Goal: Information Seeking & Learning: Check status

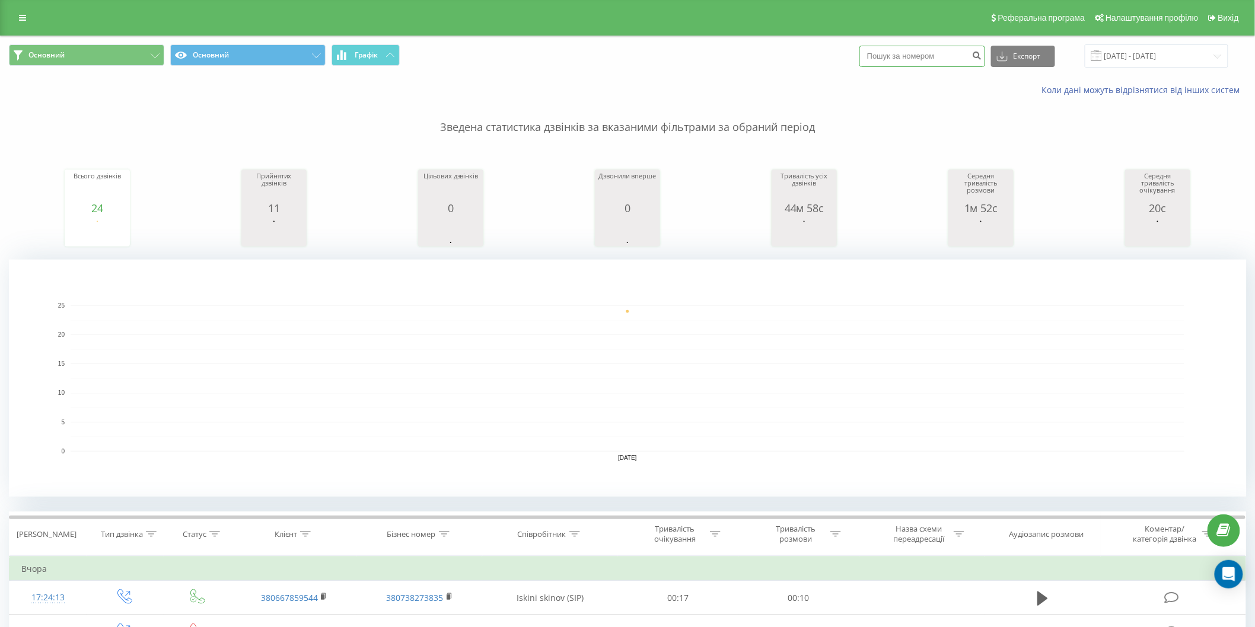
click at [945, 54] on input at bounding box center [922, 56] width 126 height 21
paste input "380951417097"
type input "380951417097"
click at [982, 53] on icon "submit" at bounding box center [977, 53] width 10 height 7
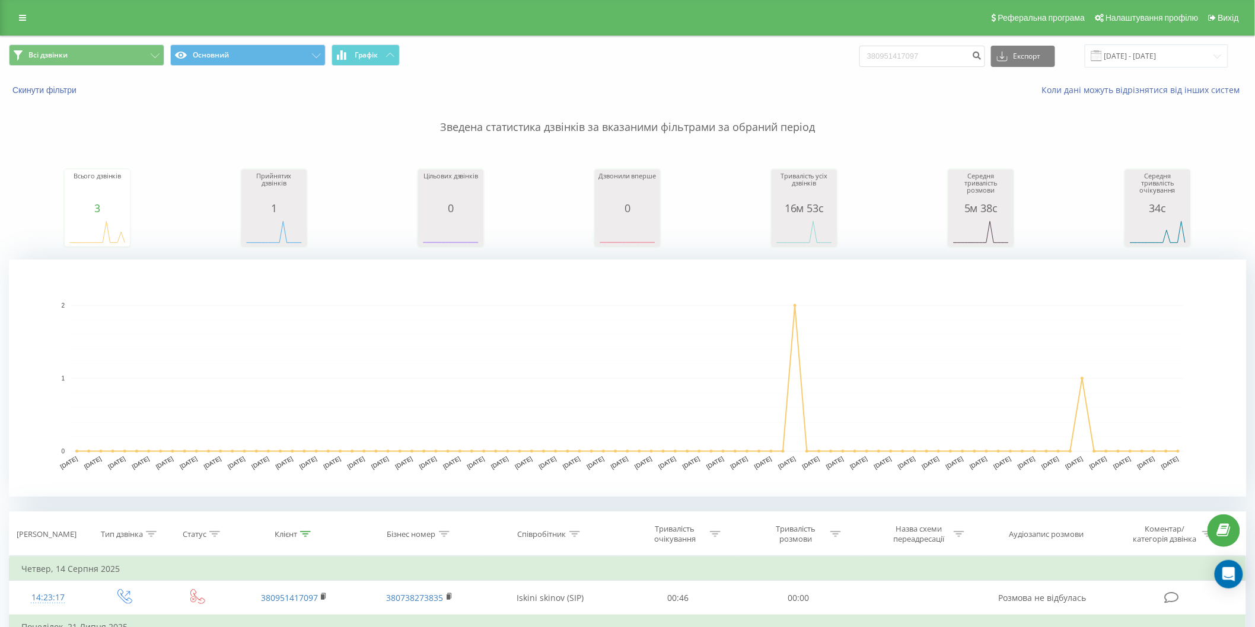
drag, startPoint x: 884, startPoint y: 47, endPoint x: 872, endPoint y: 49, distance: 11.4
click at [847, 49] on div "Всі дзвінки Основний Графік 380951417097 Експорт .csv .xls .xlsx 22.05.2025 - 2…" at bounding box center [627, 55] width 1237 height 23
drag, startPoint x: 942, startPoint y: 56, endPoint x: 653, endPoint y: 56, distance: 288.2
click at [653, 57] on div "Всі дзвінки Основний Графік 380951417097 Експорт .csv .xls .xlsx 22.05.2025 - 2…" at bounding box center [627, 55] width 1237 height 23
paste input "662166509"
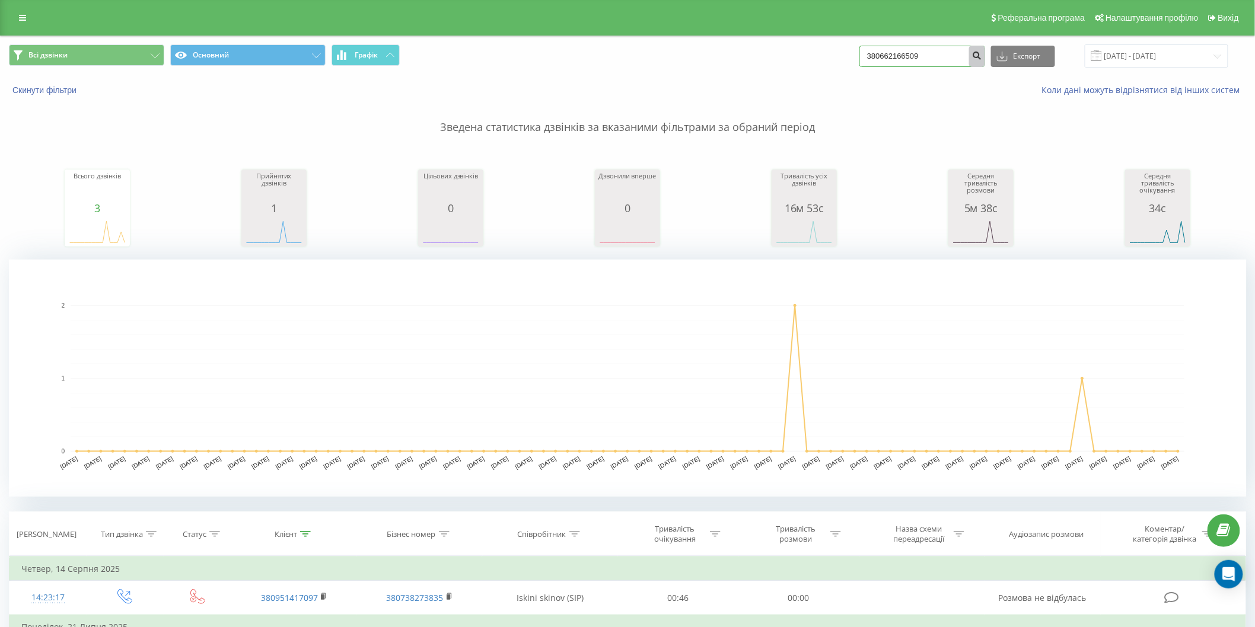
type input "380662166509"
click at [981, 56] on icon "submit" at bounding box center [977, 53] width 10 height 7
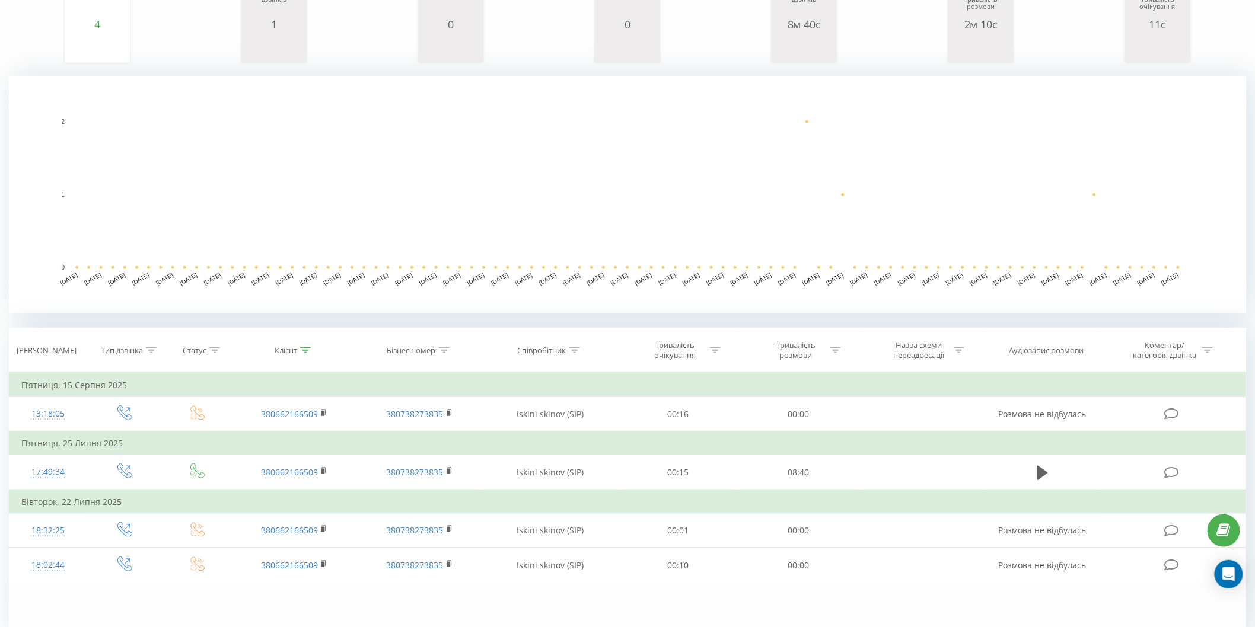
scroll to position [197, 0]
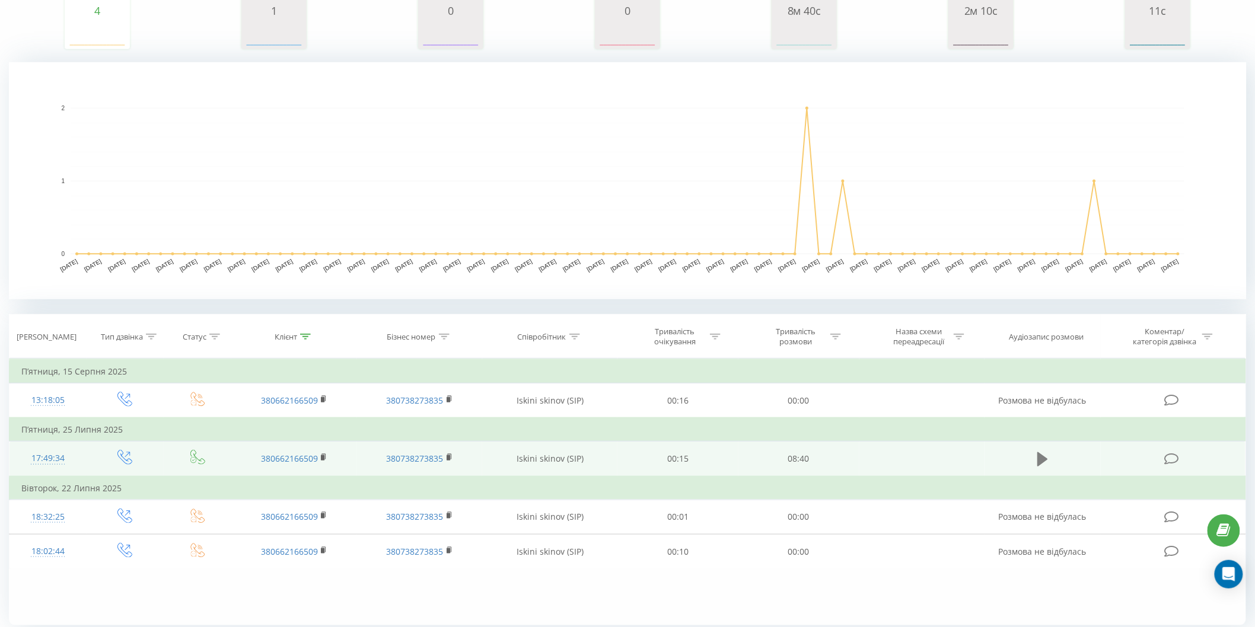
click at [1038, 460] on icon at bounding box center [1042, 459] width 11 height 14
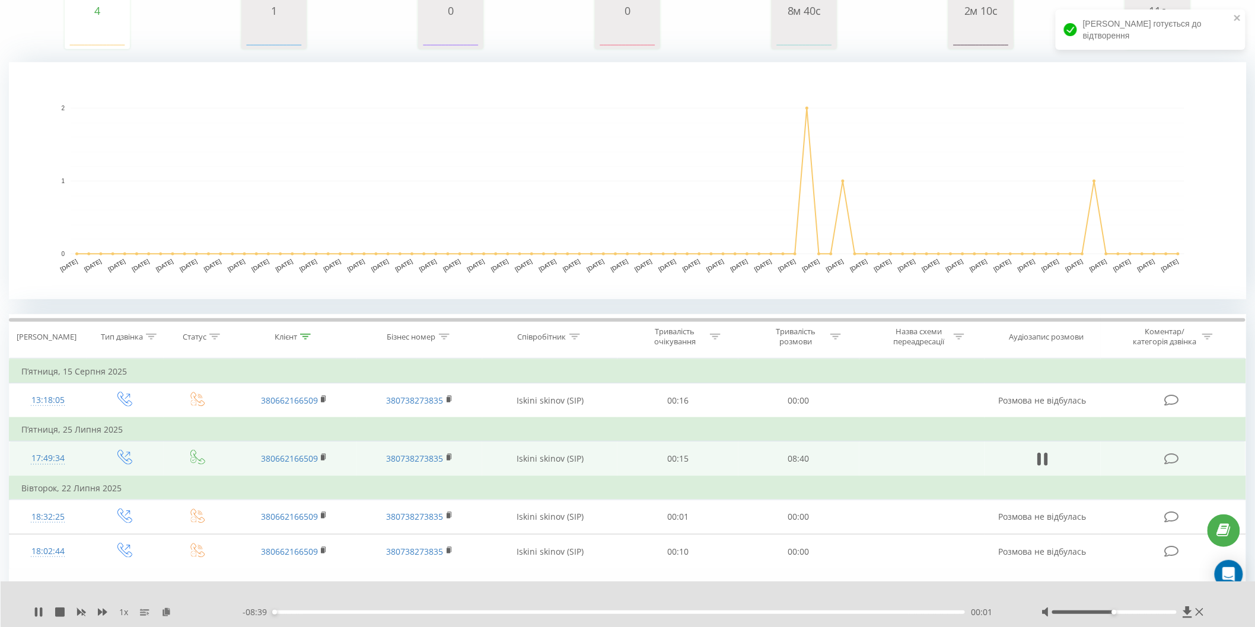
click at [501, 613] on div "00:01" at bounding box center [619, 613] width 692 height 4
click at [649, 617] on div "- 05:48 02:52 02:52" at bounding box center [627, 613] width 769 height 12
click at [745, 614] on div "- 05:48 02:52 02:52" at bounding box center [627, 613] width 769 height 12
click at [744, 612] on div "02:56" at bounding box center [619, 613] width 692 height 4
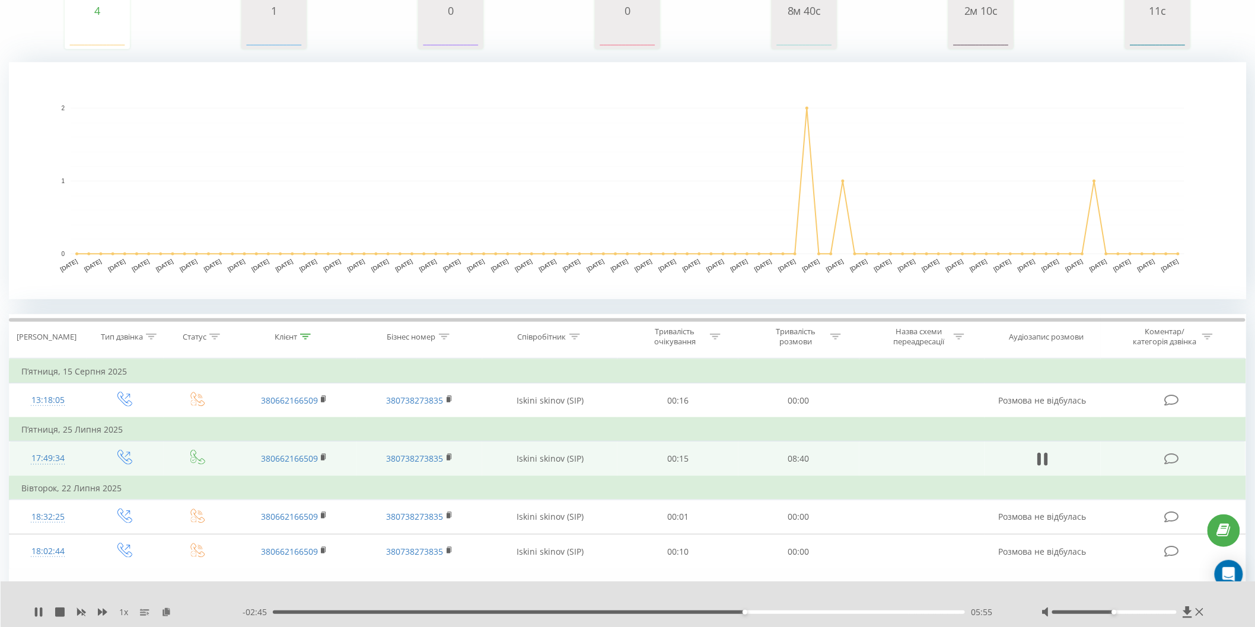
click at [911, 613] on div "05:55" at bounding box center [619, 613] width 692 height 4
click at [103, 611] on icon at bounding box center [102, 612] width 9 height 7
drag, startPoint x: 103, startPoint y: 611, endPoint x: 103, endPoint y: 623, distance: 12.5
click at [103, 611] on icon at bounding box center [102, 612] width 9 height 7
click at [1044, 455] on icon at bounding box center [1042, 459] width 11 height 17
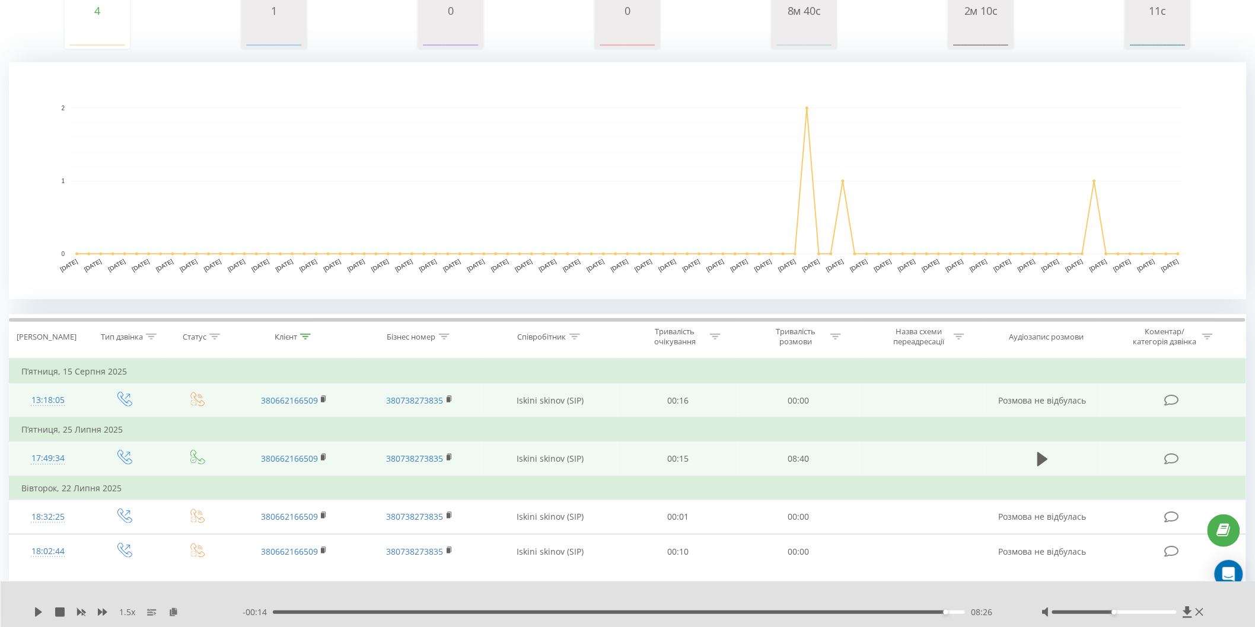
scroll to position [0, 0]
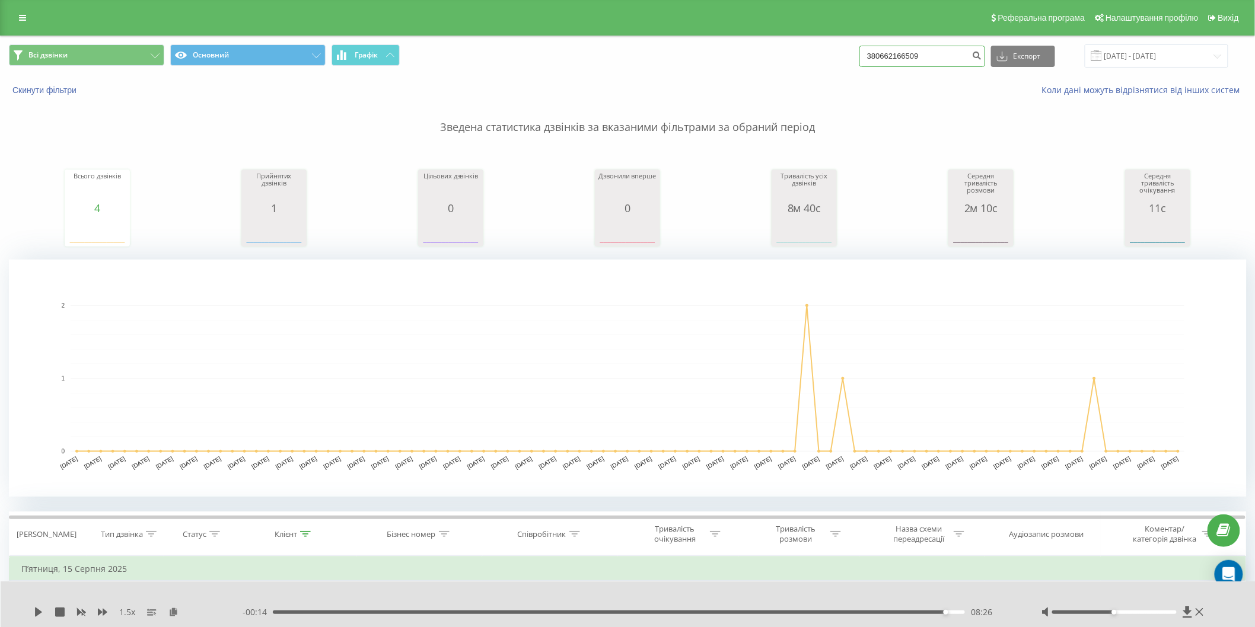
drag, startPoint x: 939, startPoint y: 54, endPoint x: 687, endPoint y: 54, distance: 252.0
click at [687, 54] on div "Всі дзвінки Основний Графік 380662166509 Експорт .csv .xls .xlsx 22.05.2025 - 2…" at bounding box center [627, 55] width 1237 height 23
paste input "504030088"
type input "380504030088"
click at [982, 56] on icon "submit" at bounding box center [977, 53] width 10 height 7
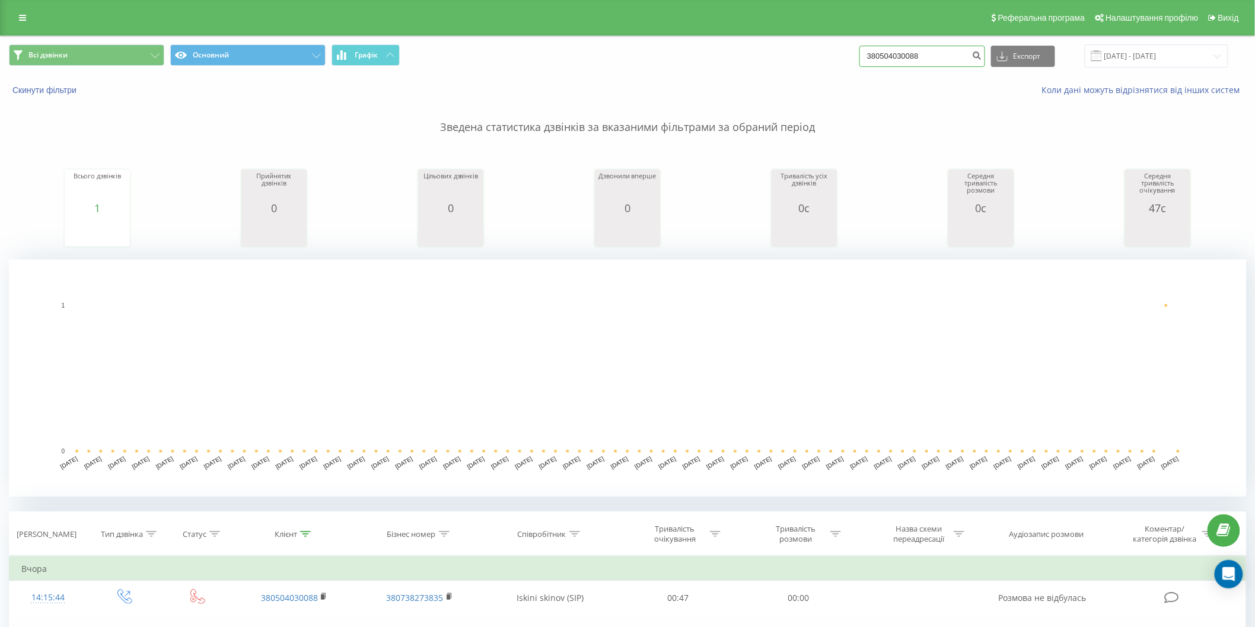
drag, startPoint x: 938, startPoint y: 58, endPoint x: 769, endPoint y: 44, distance: 168.9
click at [769, 44] on div "Всі дзвінки Основний Графік 380504030088 Експорт .csv .xls .xlsx 22.05.2025 - 2…" at bounding box center [627, 55] width 1237 height 23
paste input "987334491"
type input "380987334491"
click at [982, 55] on icon "submit" at bounding box center [977, 53] width 10 height 7
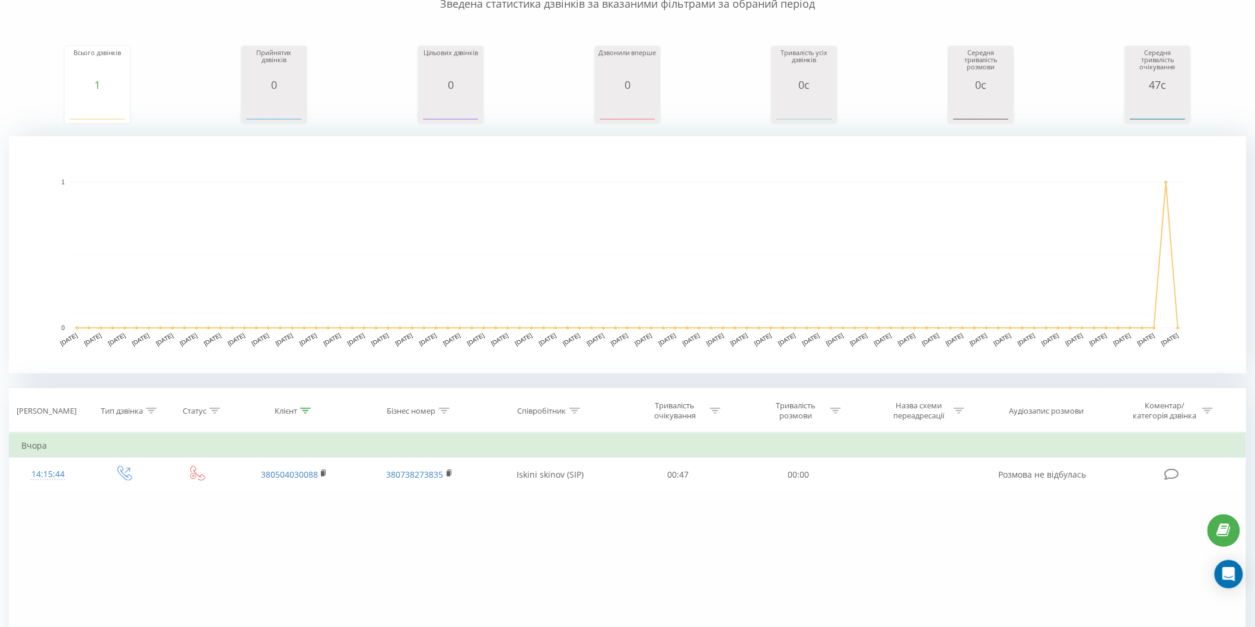
scroll to position [240, 0]
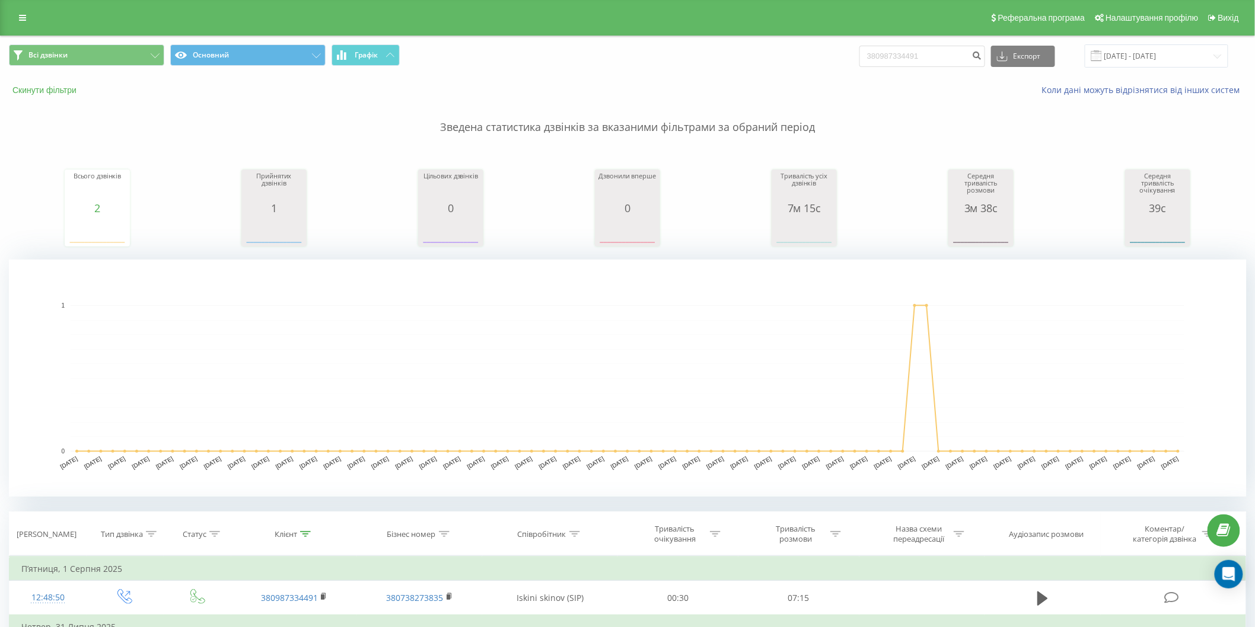
click at [40, 95] on button "Скинути фільтри" at bounding box center [46, 90] width 74 height 11
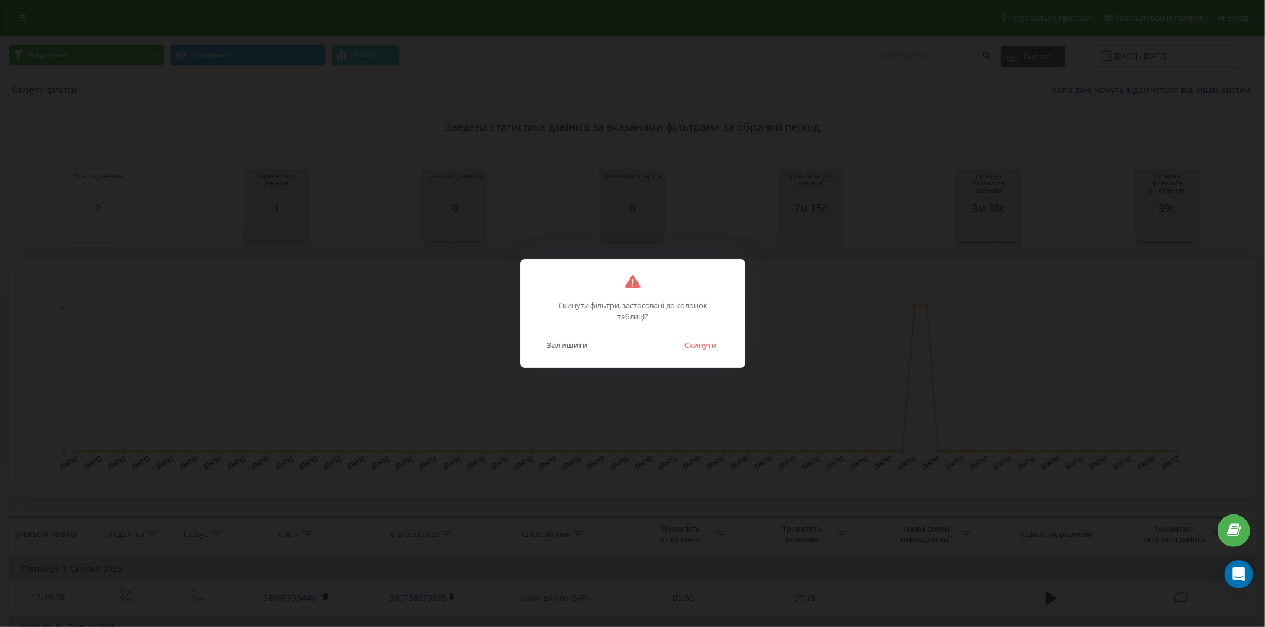
click at [686, 345] on button "Скинути" at bounding box center [700, 344] width 44 height 15
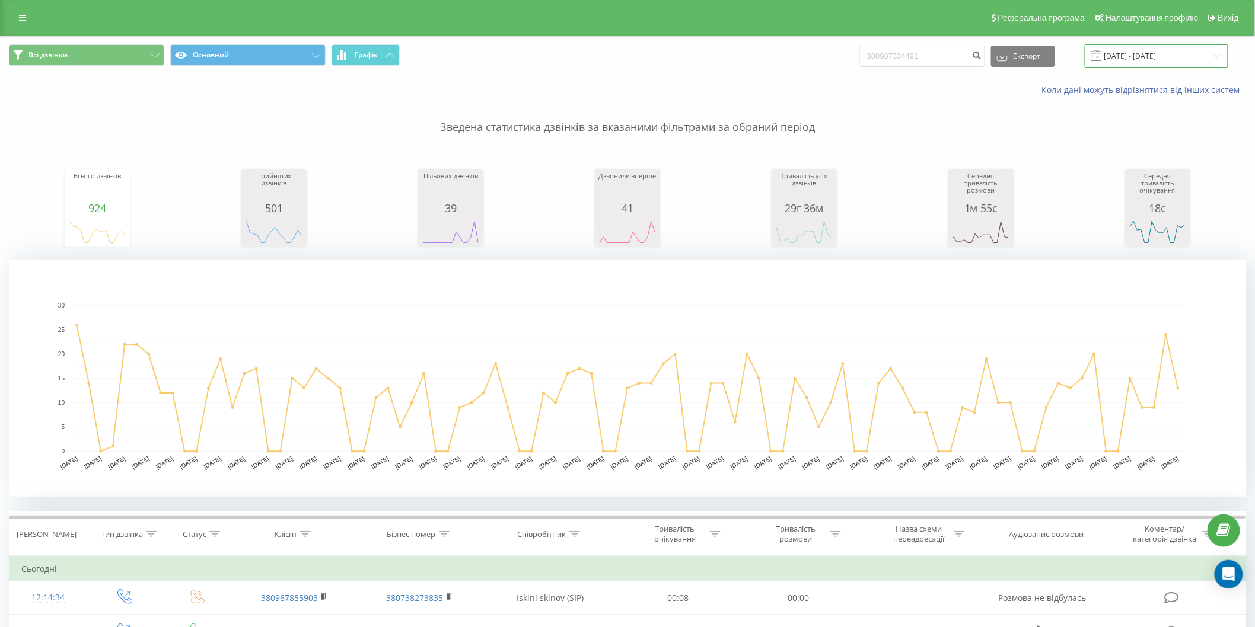
click at [1137, 57] on input "[DATE] - [DATE]" at bounding box center [1157, 55] width 144 height 23
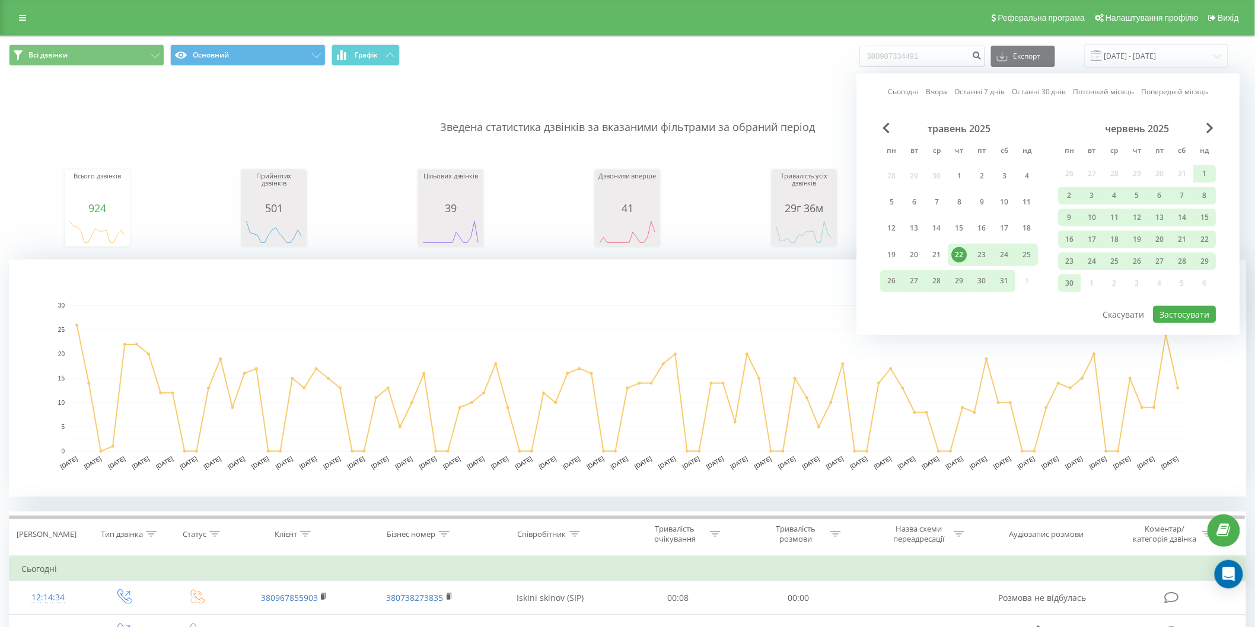
click at [913, 93] on link "Сьогодні" at bounding box center [903, 91] width 31 height 11
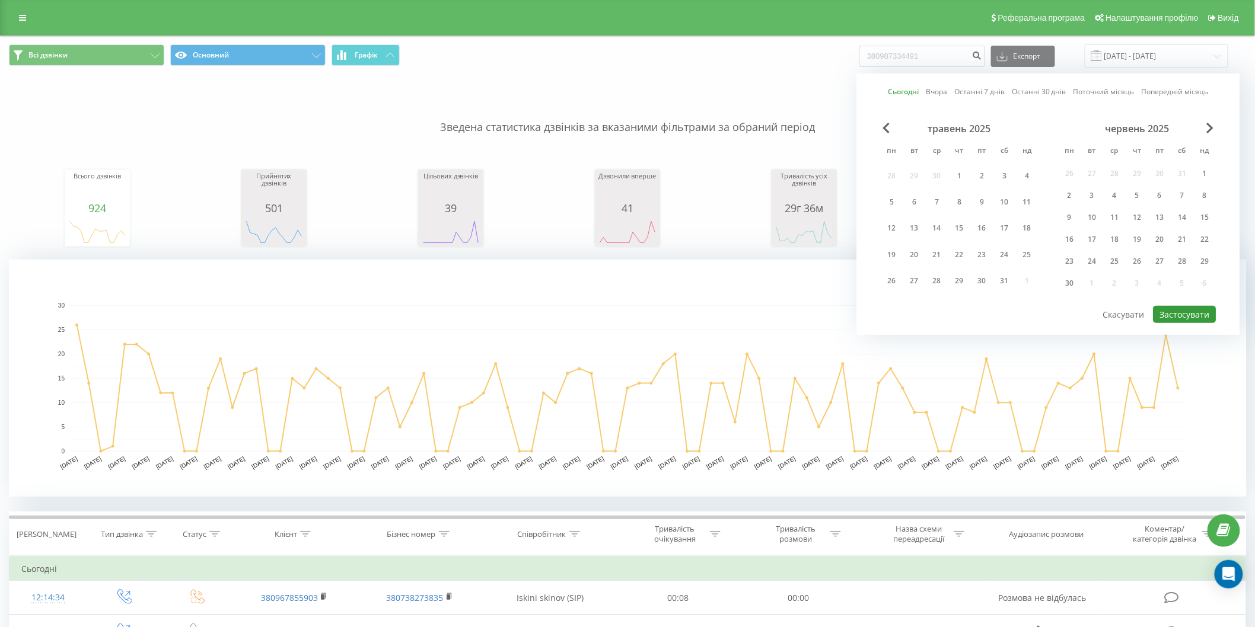
click at [1172, 309] on button "Застосувати" at bounding box center [1184, 314] width 63 height 17
type input "[DATE] - [DATE]"
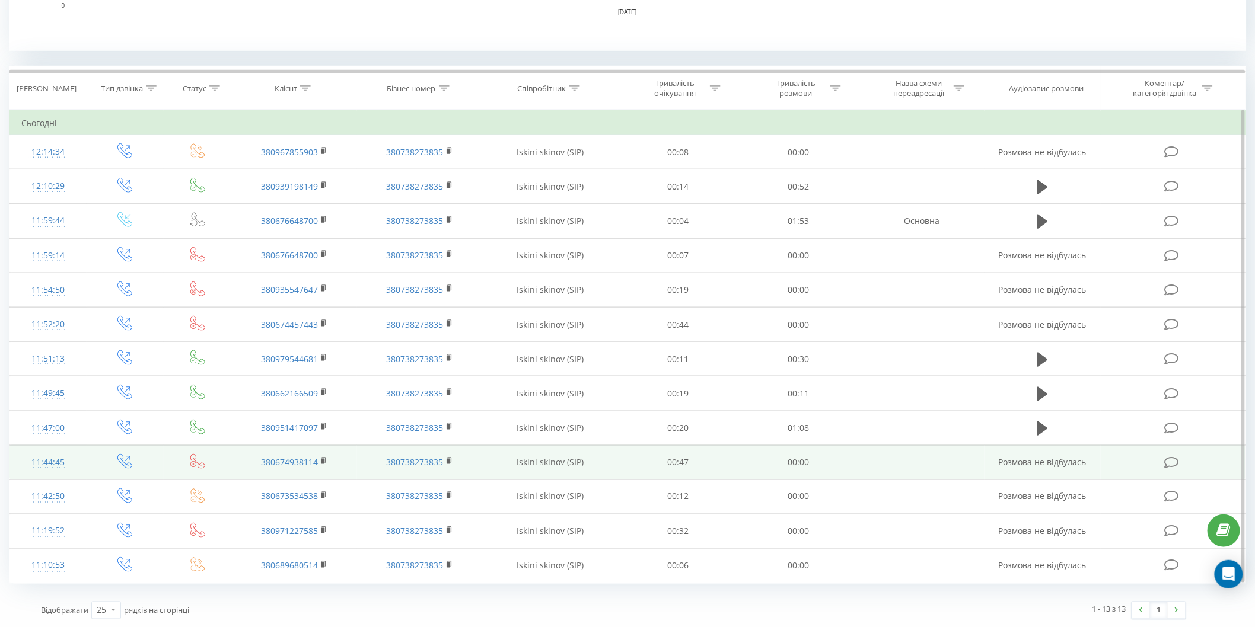
scroll to position [447, 0]
